Goal: Task Accomplishment & Management: Use online tool/utility

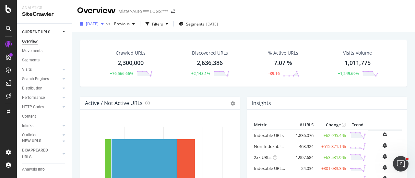
click at [98, 23] on span "[DATE]" at bounding box center [92, 24] width 13 height 6
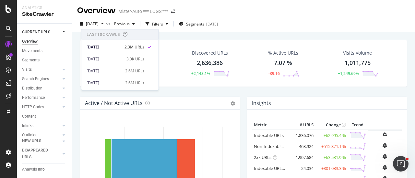
click at [273, 17] on div "[DATE] vs Previous Filters Segments [DATE]" at bounding box center [243, 24] width 343 height 16
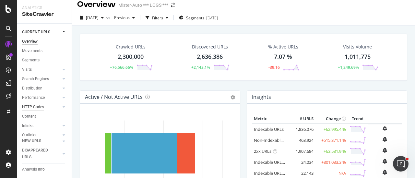
scroll to position [45, 0]
click at [63, 142] on icon at bounding box center [64, 142] width 3 height 4
click at [64, 40] on icon at bounding box center [64, 42] width 3 height 4
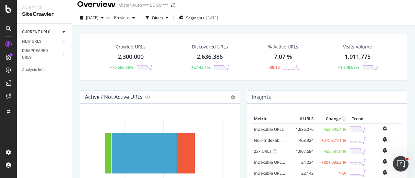
click at [63, 31] on icon at bounding box center [64, 32] width 3 height 4
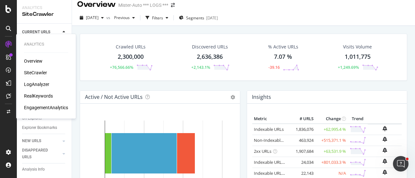
click at [28, 72] on div "SiteCrawler" at bounding box center [35, 73] width 23 height 6
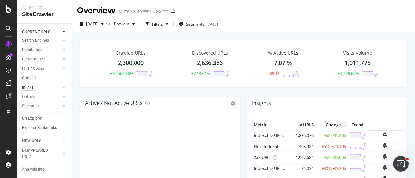
scroll to position [45, 0]
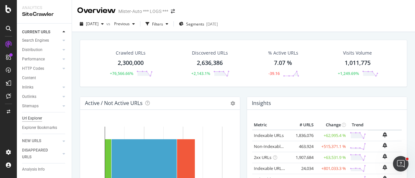
click at [37, 115] on div "Url Explorer" at bounding box center [32, 118] width 20 height 7
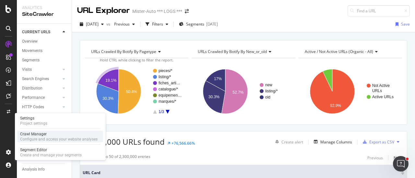
click at [32, 136] on div "Crawl Manager" at bounding box center [58, 134] width 77 height 5
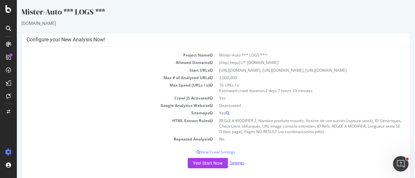
click at [235, 166] on link "Settings" at bounding box center [237, 163] width 15 height 6
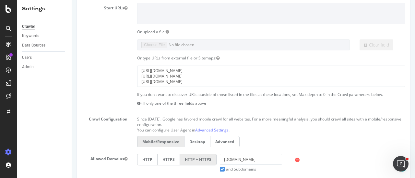
scroll to position [76, 0]
click at [222, 76] on textarea "https://www.mister-auto.com/sitemap-generique-marque.xml https://www.mister-aut…" at bounding box center [271, 75] width 268 height 21
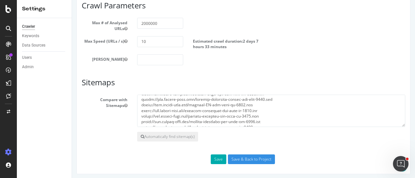
scroll to position [73, 0]
click at [234, 106] on textarea at bounding box center [271, 111] width 268 height 32
click at [233, 103] on textarea at bounding box center [271, 111] width 268 height 32
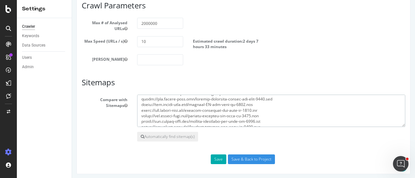
click at [233, 103] on textarea at bounding box center [271, 111] width 268 height 32
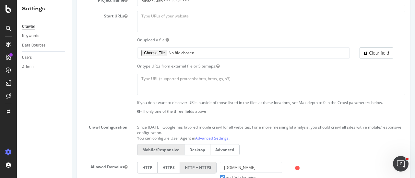
scroll to position [0, 0]
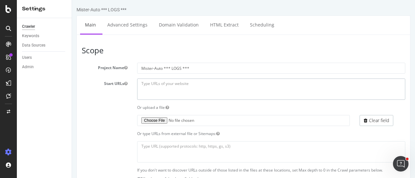
click at [177, 84] on textarea at bounding box center [271, 89] width 268 height 21
paste textarea "https://www.mister-auto.com/sitemap-FA-new-urls-id-2024.xml"
type textarea "https://www.mister-auto.com/sitemap-FA-new-urls-id-2024.xml"
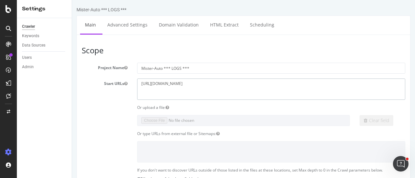
click at [204, 80] on textarea "https://www.mister-auto.com/sitemap-FA-new-urls-id-2024.xml" at bounding box center [271, 89] width 268 height 21
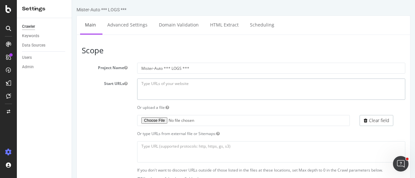
click at [167, 85] on textarea at bounding box center [271, 89] width 268 height 21
paste textarea "https://www.mister-auto.com/sitemap-FA-new-urls-id-2024.xml"
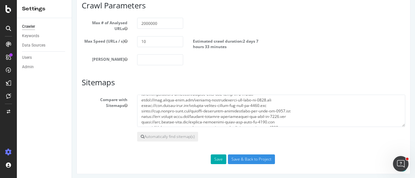
scroll to position [6, 0]
click at [218, 113] on textarea at bounding box center [271, 111] width 268 height 32
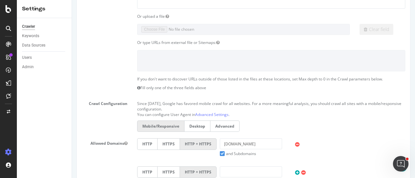
scroll to position [0, 0]
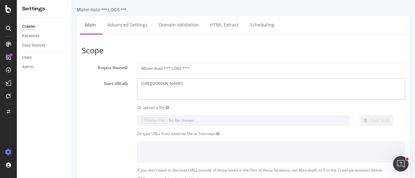
click at [154, 87] on textarea "https://www.mister-auto.com/sitemap-FA-new-urls-id-2024.xml" at bounding box center [271, 89] width 268 height 21
paste textarea "https://www.mister-auto.com/sitemap-famille-equipementier-new-urls-id-2024.xml"
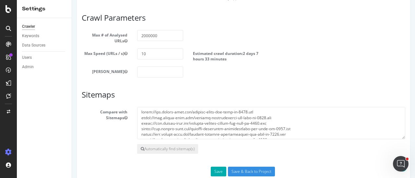
scroll to position [369, 0]
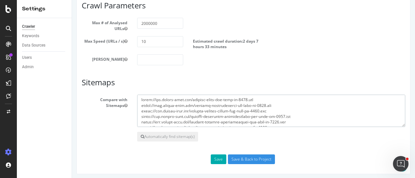
click at [205, 107] on textarea at bounding box center [271, 111] width 268 height 32
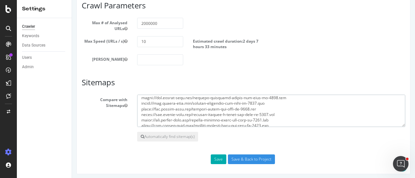
scroll to position [36, 0]
click at [205, 107] on textarea at bounding box center [271, 111] width 268 height 32
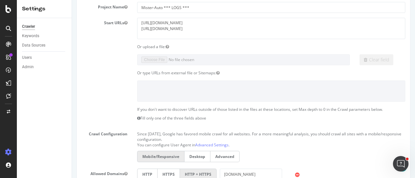
scroll to position [58, 0]
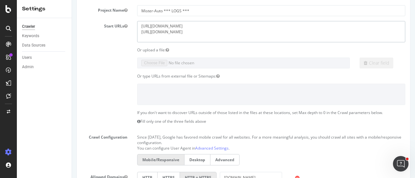
click at [223, 36] on textarea "https://www.mister-auto.com/sitemap-FA-new-urls-id-2024.xml https://www.mister-…" at bounding box center [271, 31] width 268 height 21
paste textarea "https://www.mister-auto.com/sitemap-serie-new-urls-id-2024.xml"
click at [235, 31] on textarea "https://www.mister-auto.com/sitemap-FA-new-urls-id-2024.xml https://www.mister-…" at bounding box center [271, 31] width 268 height 21
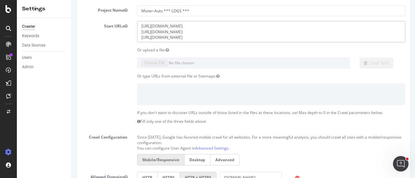
click at [235, 31] on textarea "https://www.mister-auto.com/sitemap-FA-new-urls-id-2024.xml https://www.mister-…" at bounding box center [271, 31] width 268 height 21
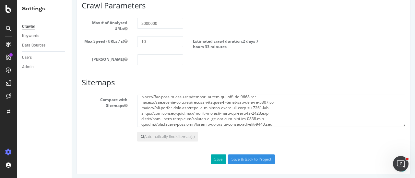
scroll to position [47, 0]
click at [237, 112] on textarea at bounding box center [271, 111] width 268 height 32
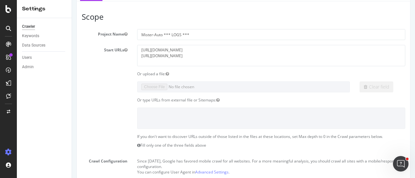
scroll to position [34, 0]
click at [260, 56] on textarea "https://www.mister-auto.com/sitemap-FA-new-urls-id-2024.xml https://www.mister-…" at bounding box center [271, 55] width 268 height 21
paste textarea "https://www.mister-auto.com/sitemap-marques-auto-new-urls-id-2024.xml"
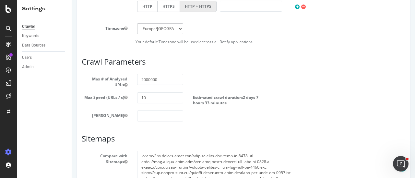
scroll to position [314, 0]
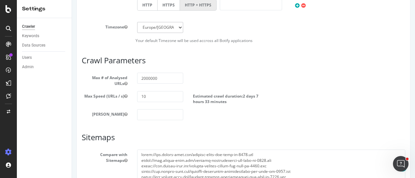
type textarea "https://www.mister-auto.com/sitemap-FA-new-urls-id-2024.xml https://www.mister-…"
click at [151, 79] on input "2000000" at bounding box center [160, 78] width 46 height 11
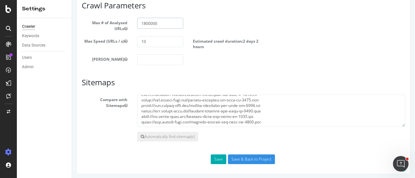
scroll to position [0, 0]
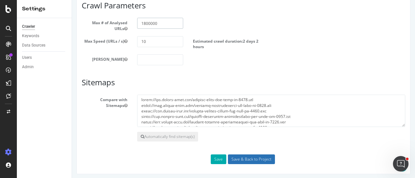
type input "1800000"
click at [241, 158] on input "Save & Back to Project" at bounding box center [251, 160] width 47 height 10
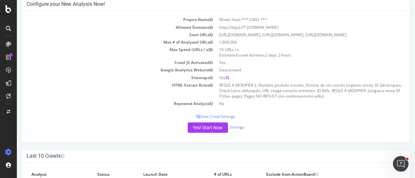
scroll to position [115, 0]
click at [214, 133] on button "Yes! Start Now" at bounding box center [208, 127] width 40 height 10
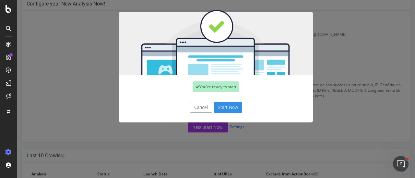
click at [232, 109] on button "Start Now" at bounding box center [227, 107] width 29 height 11
